Goal: Task Accomplishment & Management: Complete application form

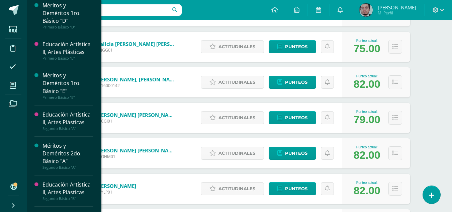
scroll to position [342, 0]
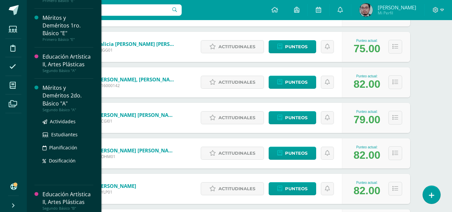
click at [66, 100] on div "Méritos y Deméritos 2do. Básico "A"" at bounding box center [68, 95] width 51 height 23
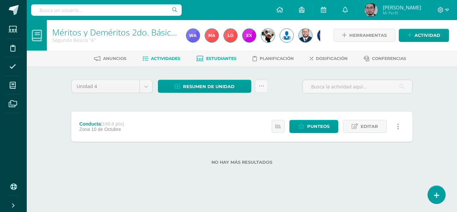
click at [220, 59] on span "Estudiantes" at bounding box center [221, 58] width 30 height 5
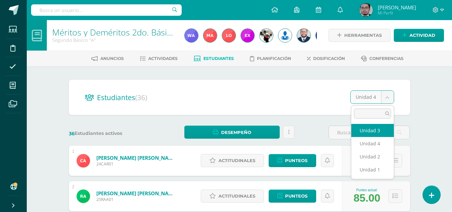
select select "/dashboard/teacher/section/3982/students/?unit=149777"
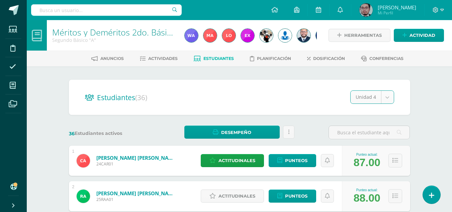
select select "/dashboard/teacher/section/3982/students/?unit=149778"
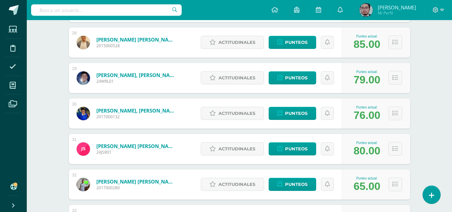
scroll to position [1083, 0]
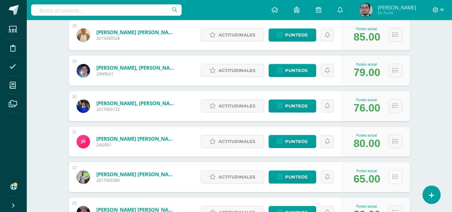
click at [395, 179] on icon at bounding box center [396, 177] width 6 height 6
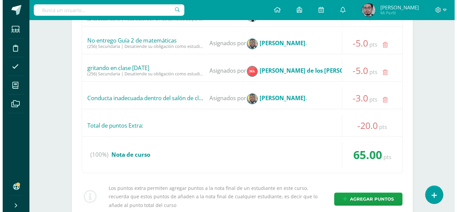
scroll to position [1451, 0]
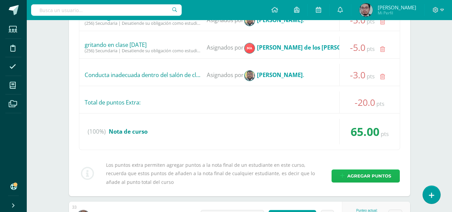
click at [378, 175] on span "Agregar puntos" at bounding box center [369, 176] width 44 height 12
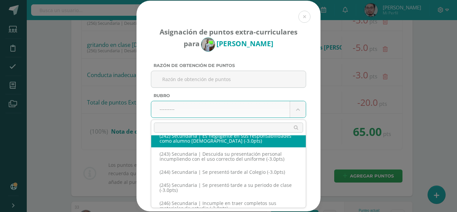
scroll to position [5092, 0]
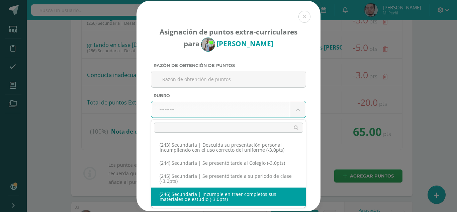
select select "278"
type input "-3"
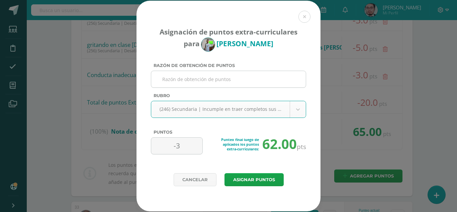
click at [227, 79] on input "Razón de obtención de puntos" at bounding box center [228, 79] width 149 height 16
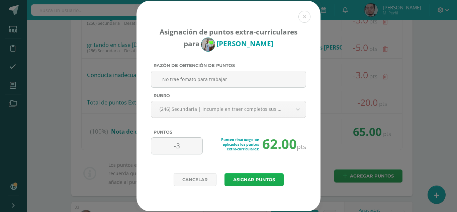
type input "No trae fomato para trabajar"
click at [250, 177] on button "Asignar puntos" at bounding box center [254, 179] width 59 height 13
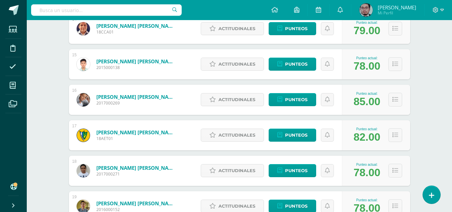
scroll to position [660, 0]
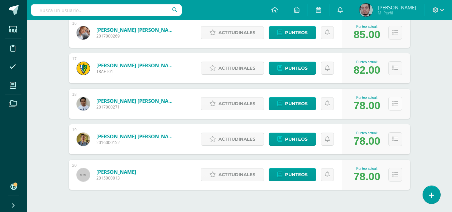
click at [396, 105] on icon at bounding box center [396, 104] width 6 height 6
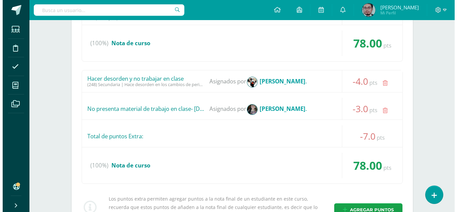
scroll to position [847, 0]
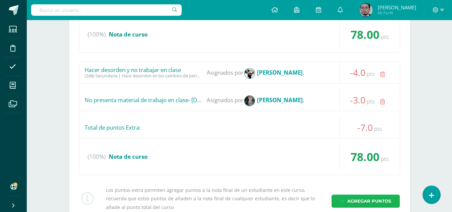
click at [371, 200] on span "Agregar puntos" at bounding box center [369, 201] width 44 height 12
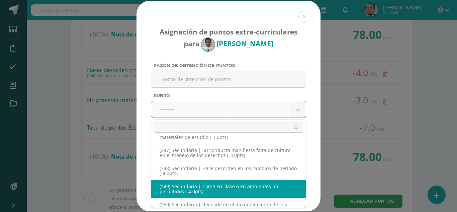
scroll to position [5143, 0]
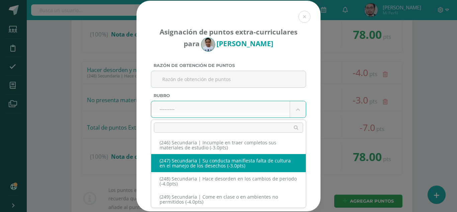
select select "279"
type input "-3"
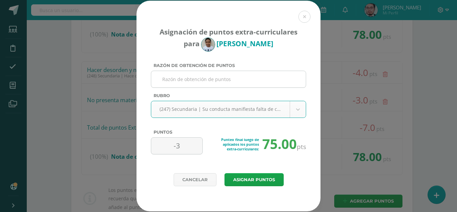
click at [225, 80] on input "Razón de obtención de puntos" at bounding box center [228, 79] width 149 height 16
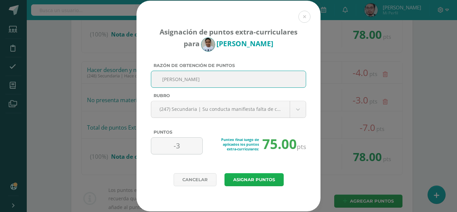
type input "Tira basura"
click at [246, 180] on button "Asignar puntos" at bounding box center [254, 179] width 59 height 13
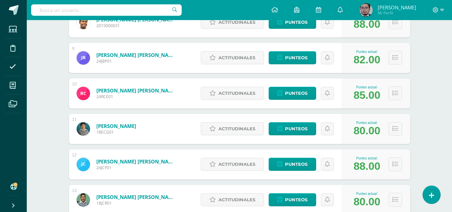
scroll to position [535, 0]
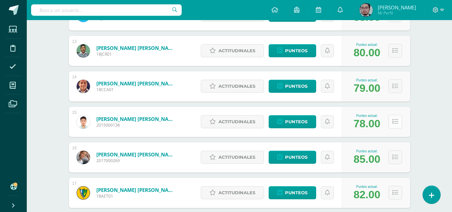
click at [397, 120] on icon at bounding box center [396, 122] width 6 height 6
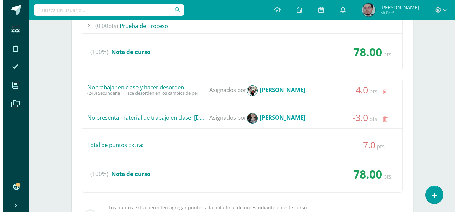
scroll to position [736, 0]
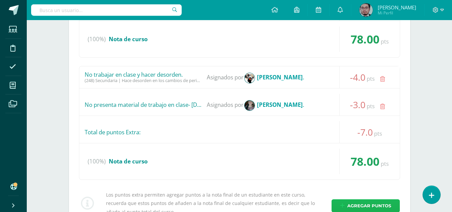
click at [365, 204] on span "Agregar puntos" at bounding box center [369, 205] width 44 height 12
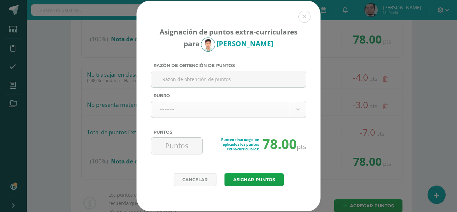
click at [297, 110] on body "Asignación de puntos extra-curriculares para Javier Diéguez Razón de obtención …" at bounding box center [228, 140] width 457 height 1752
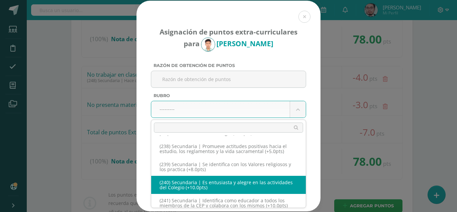
scroll to position [5149, 0]
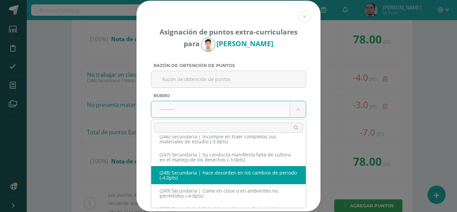
select select "280"
type input "-4"
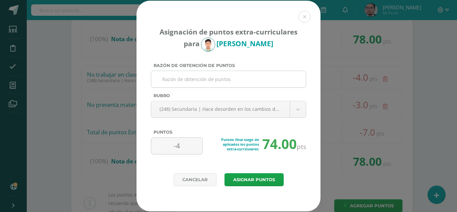
click at [227, 84] on input "Razón de obtención de puntos" at bounding box center [228, 79] width 149 height 16
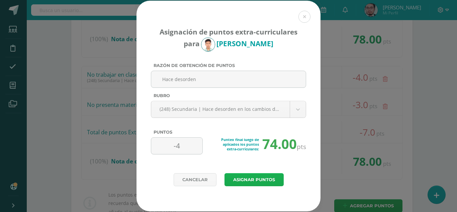
type input "Hace desorden"
click at [253, 176] on button "Asignar puntos" at bounding box center [254, 179] width 59 height 13
